Goal: Find specific page/section: Find specific page/section

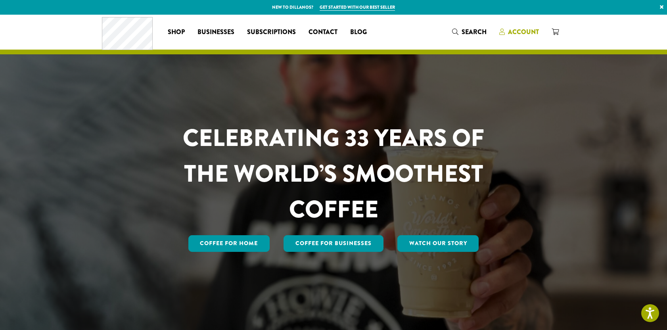
click at [527, 35] on span "Account" at bounding box center [523, 31] width 31 height 9
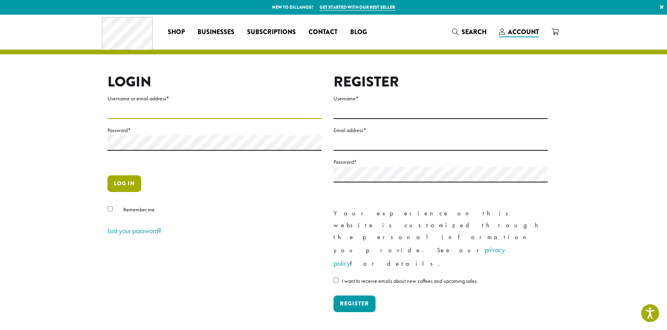
type input "**********"
click at [126, 185] on button "Log in" at bounding box center [124, 183] width 34 height 17
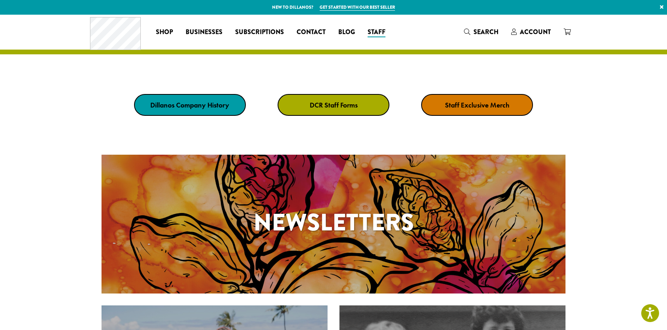
click at [331, 103] on strong "DCR Staff Forms" at bounding box center [334, 104] width 48 height 9
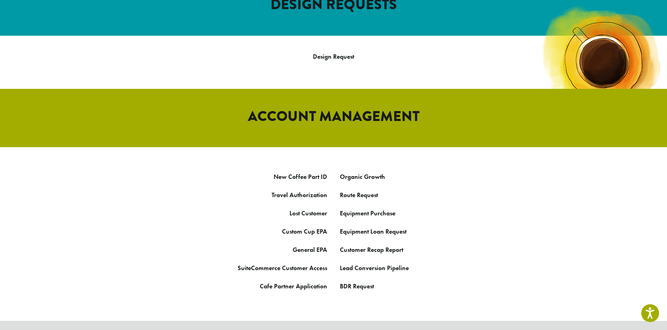
scroll to position [349, 0]
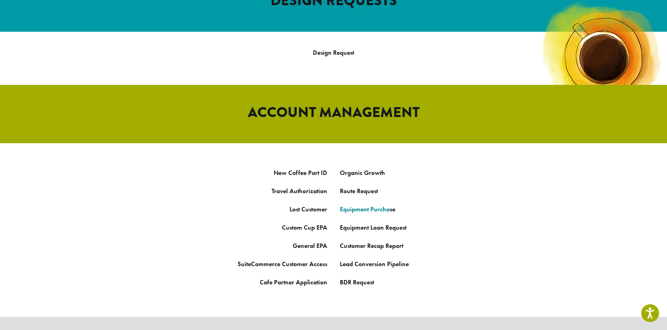
click at [360, 205] on link "Equipment Purcha" at bounding box center [365, 209] width 50 height 8
